Goal: Navigation & Orientation: Go to known website

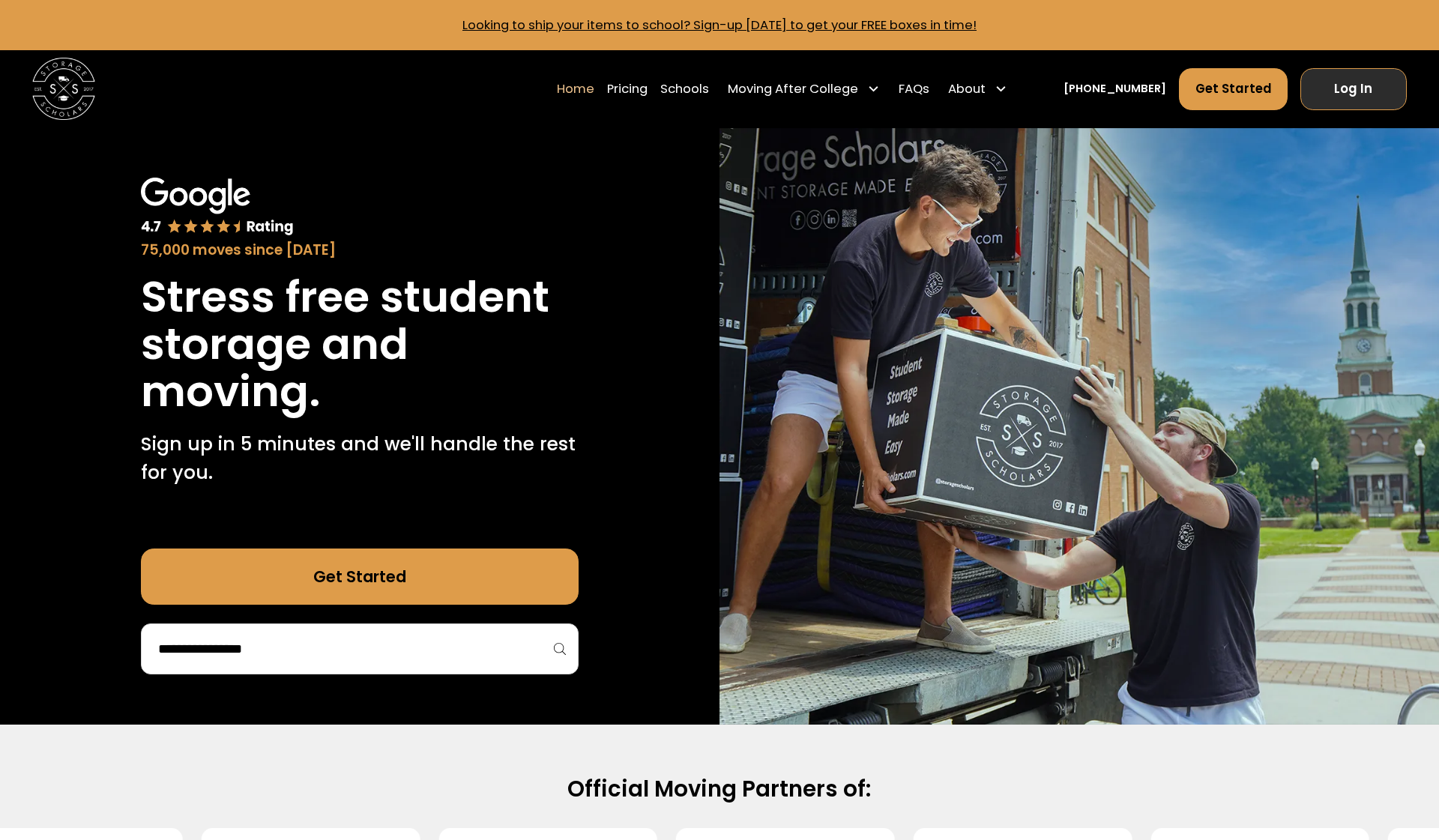
click at [1348, 83] on link "Log In" at bounding box center [1354, 89] width 107 height 42
click at [1323, 90] on link "Log In" at bounding box center [1354, 89] width 107 height 42
click at [1361, 82] on link "Log In" at bounding box center [1354, 89] width 107 height 42
